Goal: Information Seeking & Learning: Learn about a topic

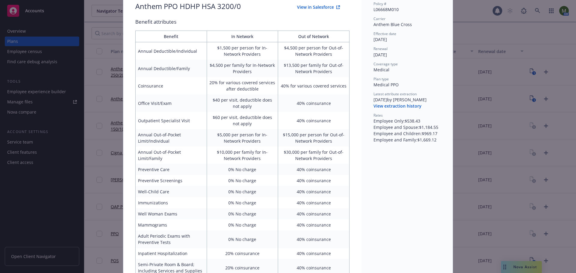
click at [106, 24] on div "Medical - Anthem PPO HDHP HSA 3200/0 - Medical PPO Anthem PPO HDHP HSA 3200/0 V…" at bounding box center [288, 136] width 576 height 273
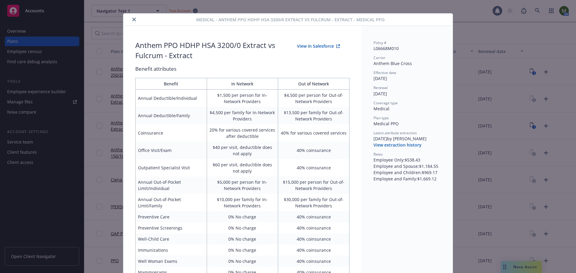
scroll to position [0, 0]
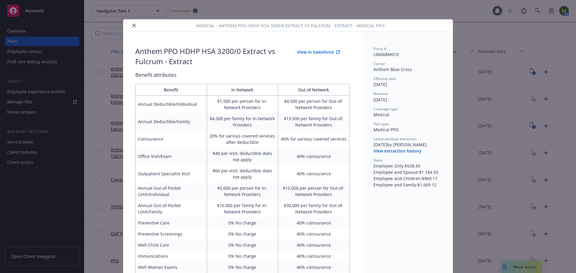
click at [132, 26] on icon "close" at bounding box center [134, 26] width 4 height 4
